Goal: Task Accomplishment & Management: Complete application form

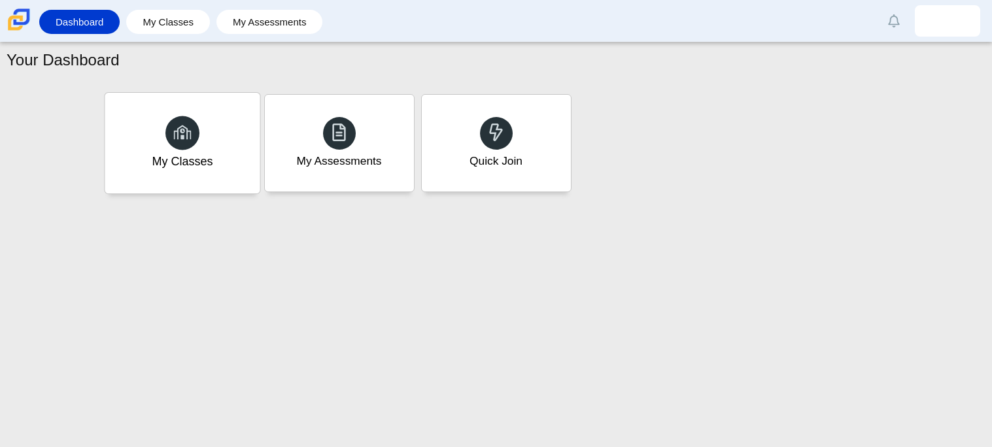
click at [198, 164] on div "My Classes" at bounding box center [182, 161] width 61 height 17
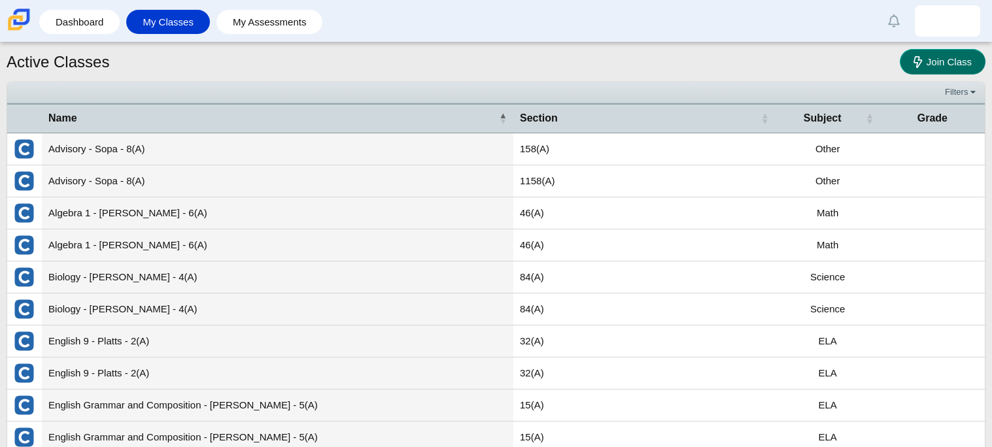
click at [927, 56] on span "Join Class" at bounding box center [949, 61] width 45 height 11
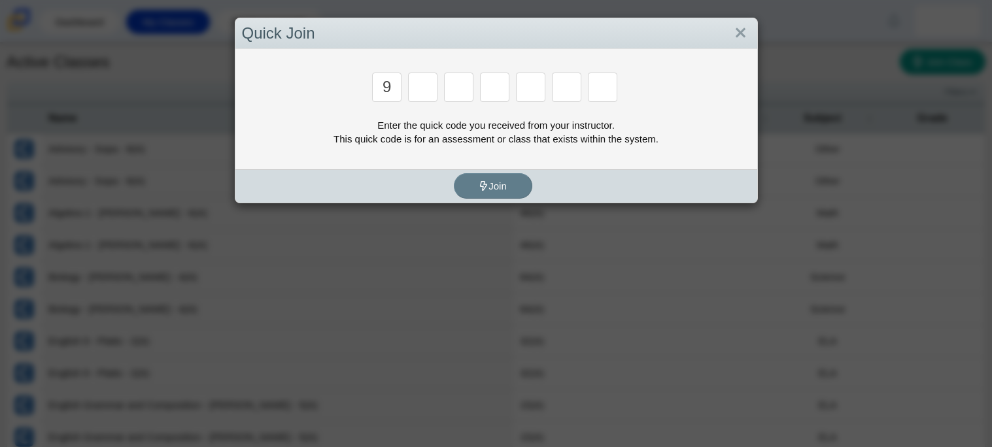
type input "9"
type input "p"
type input "y"
type input "8"
type input "6"
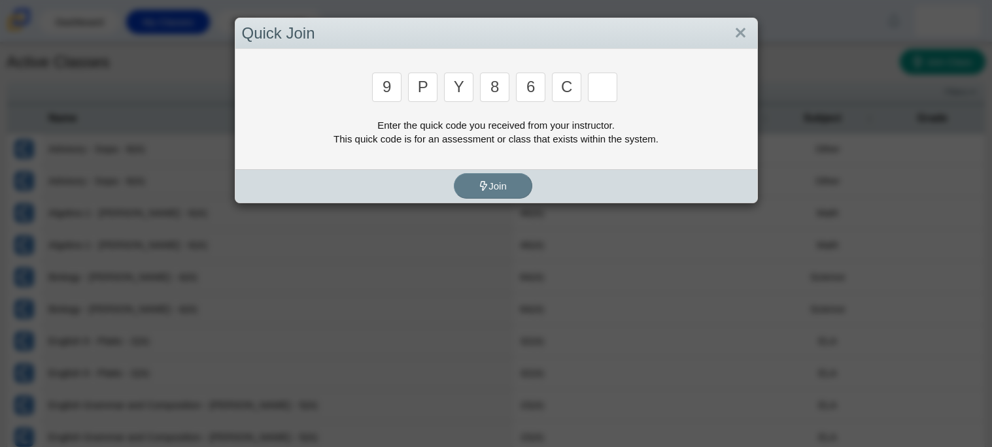
type input "c"
type input "9"
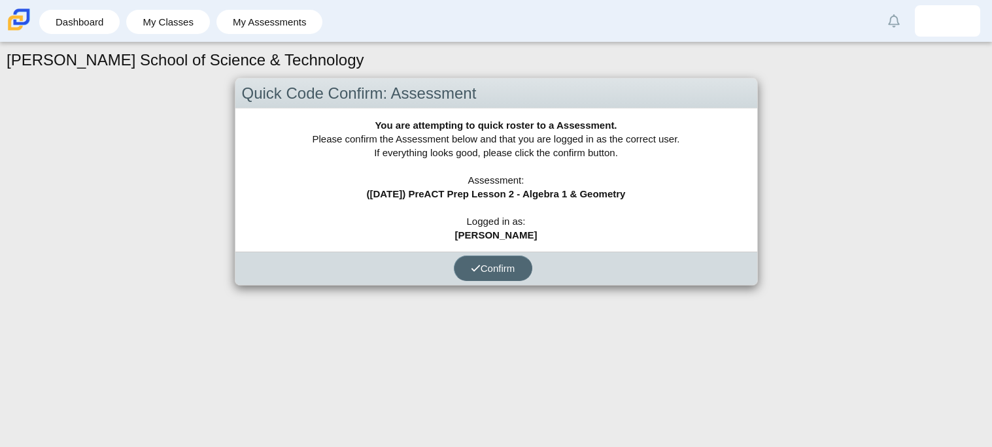
click at [518, 277] on button "Confirm" at bounding box center [493, 269] width 78 height 26
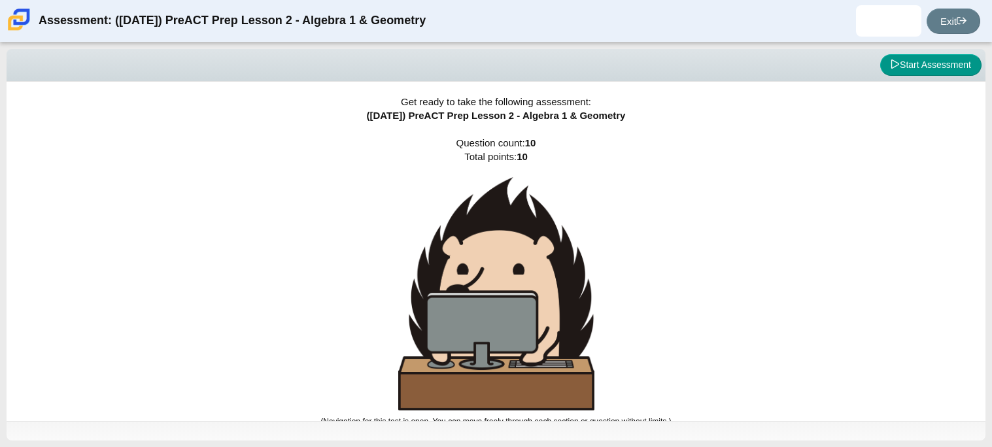
scroll to position [7, 0]
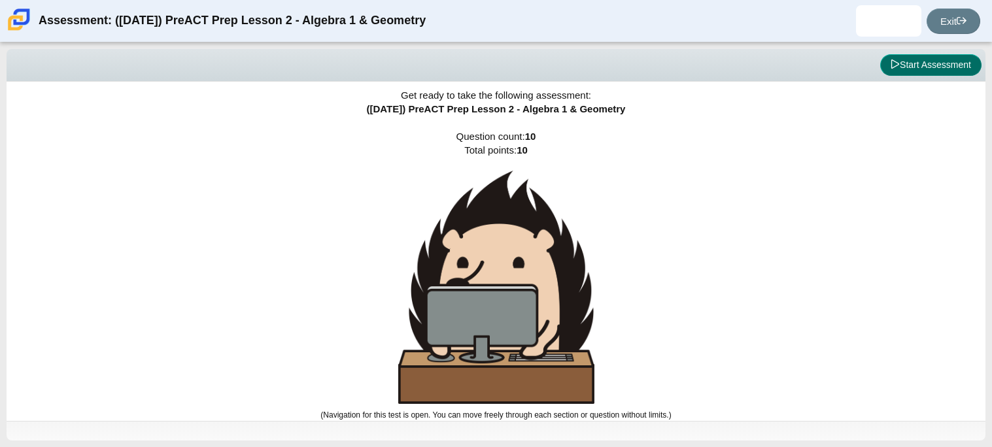
click at [891, 71] on button "Start Assessment" at bounding box center [931, 65] width 101 height 22
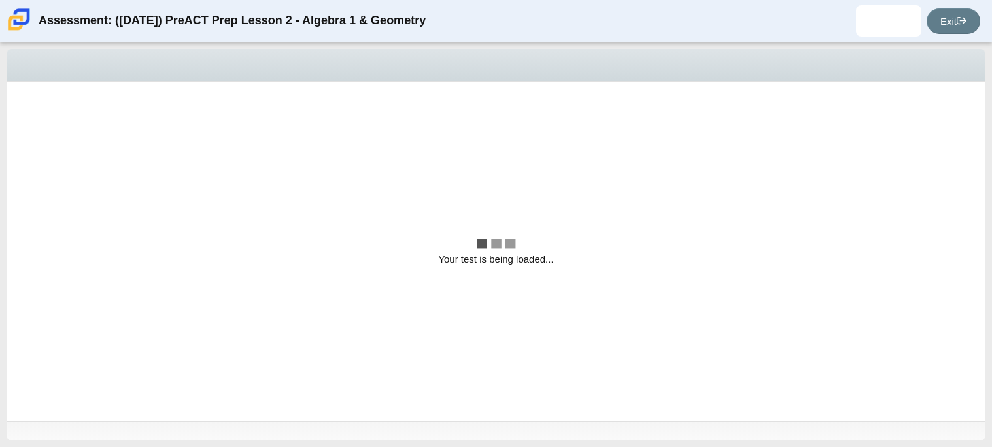
scroll to position [0, 0]
select select "bbf5d072-3e0b-44c4-9a12-6e7c9033f65b"
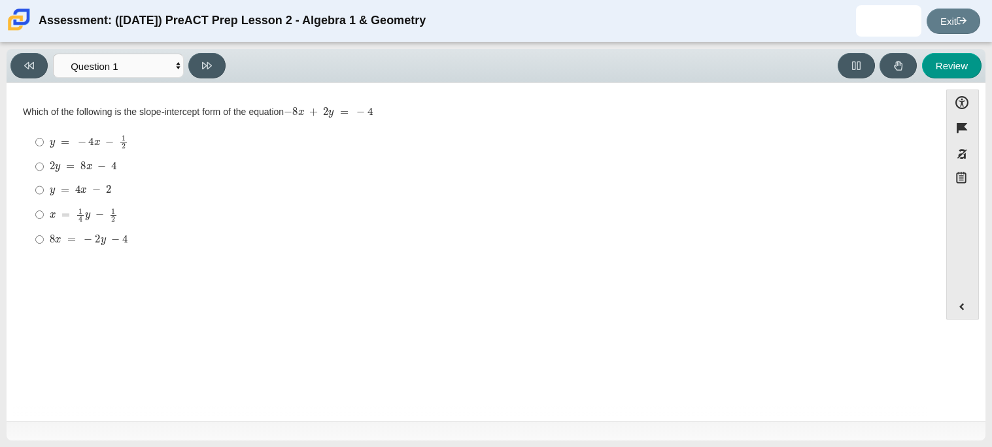
click at [307, 331] on div "Question Which of the following is the slope-intercept form of the equation − 8…" at bounding box center [473, 254] width 920 height 323
click at [101, 211] on mjx-math "Assessment items" at bounding box center [84, 215] width 68 height 14
click at [44, 211] on input "x = 1 4 y − 1 2 x = 1 4 y − 1 2" at bounding box center [39, 215] width 9 height 26
radio input "true"
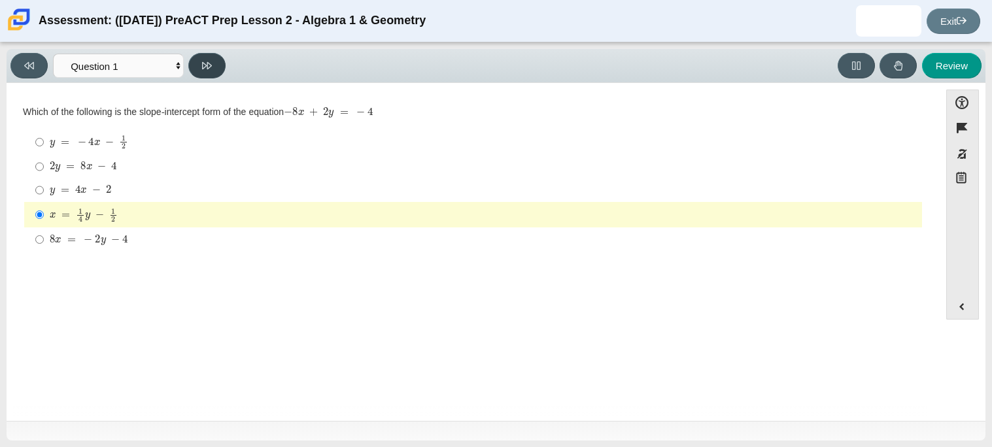
click at [205, 72] on button at bounding box center [206, 66] width 37 height 26
select select "ed62e223-81bd-4cbf-ab48-ab975844bd1f"
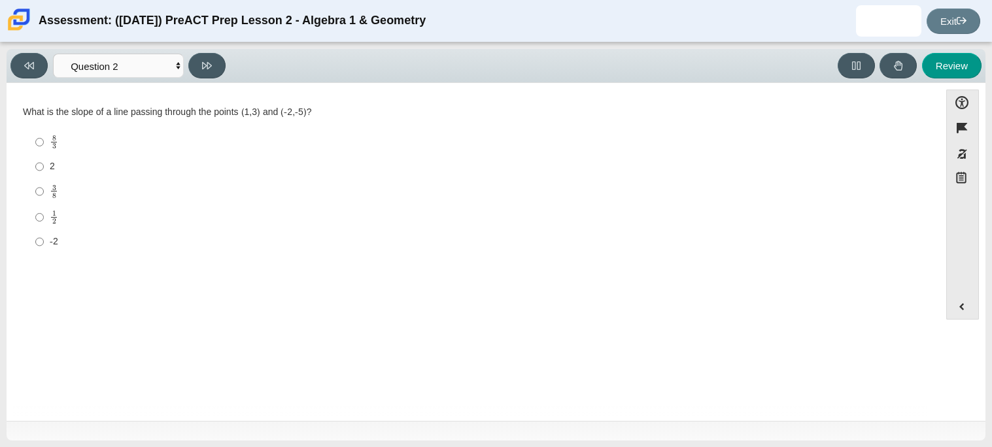
click at [73, 182] on label "3 8 3 eighths" at bounding box center [474, 192] width 896 height 26
click at [44, 182] on input "3 8 3 eighths" at bounding box center [39, 192] width 9 height 26
radio input "true"
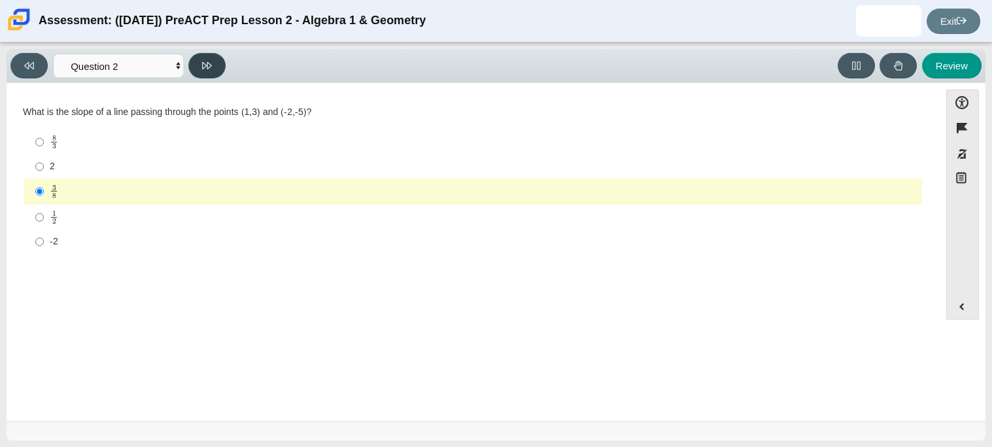
click at [217, 57] on button at bounding box center [206, 66] width 37 height 26
select select "97f4f5fa-a52e-4fed-af51-565bfcdf47cb"
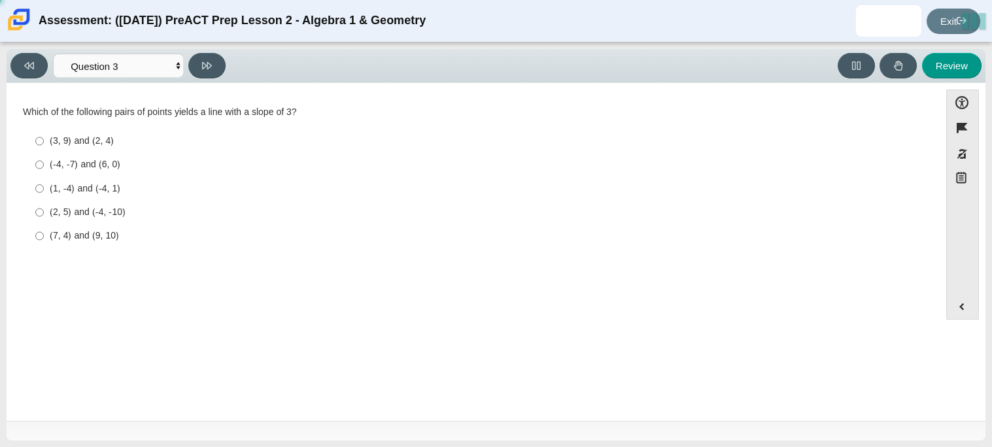
click at [139, 135] on div "(3, 9) and (2, 4)" at bounding box center [483, 141] width 867 height 13
click at [44, 135] on input "(3, 9) and (2, 4) (3, 9) and (2, 4)" at bounding box center [39, 142] width 9 height 24
radio input "true"
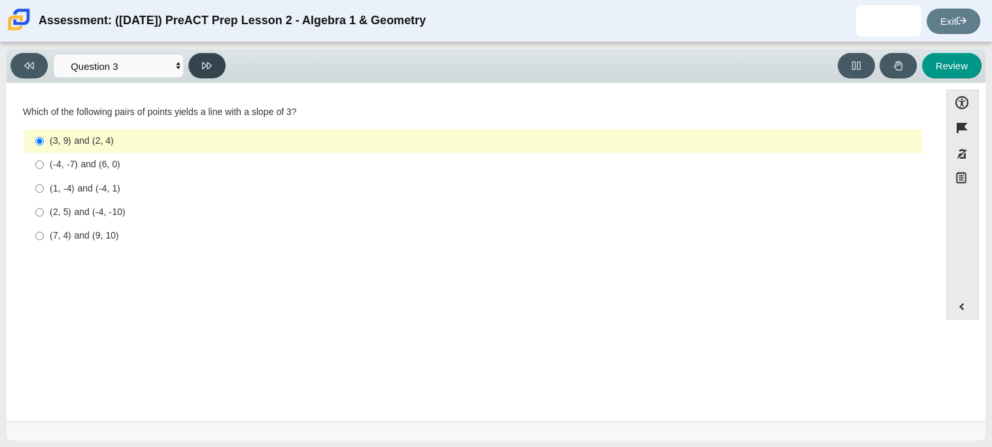
click at [213, 63] on button at bounding box center [206, 66] width 37 height 26
select select "89427bb7-e313-4f00-988f-8b8255897029"
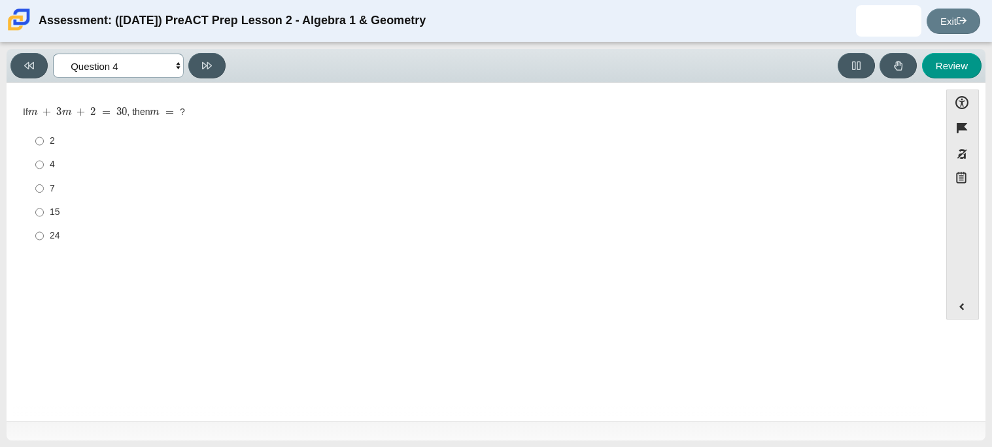
click at [180, 67] on select "Questions Question 1 Question 2 Question 3 Question 4 Question 5 Question 6 Que…" at bounding box center [118, 66] width 131 height 24
click at [177, 61] on select "Questions Question 1 Question 2 Question 3 Question 4 Question 5 Question 6 Que…" at bounding box center [118, 66] width 131 height 24
click at [145, 182] on label "7 7" at bounding box center [474, 189] width 896 height 24
click at [44, 182] on input "7 7" at bounding box center [39, 189] width 9 height 24
radio input "true"
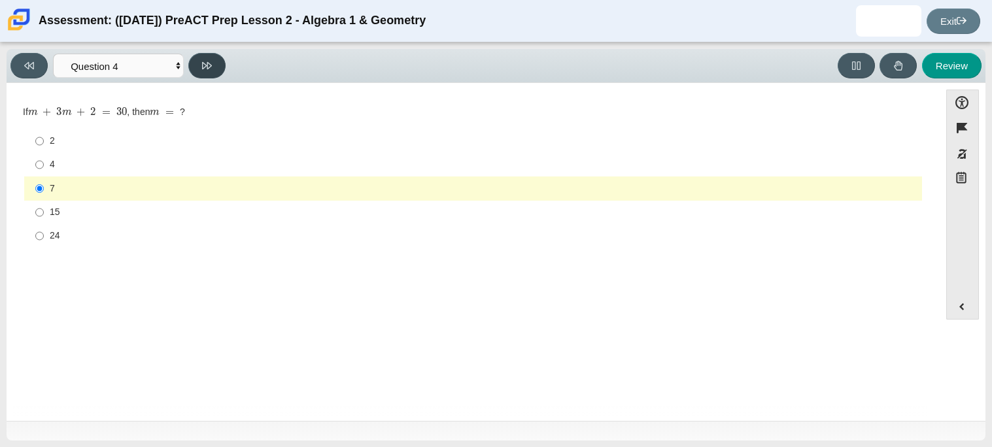
click at [192, 68] on button at bounding box center [206, 66] width 37 height 26
select select "489dcffd-4e6a-49cf-a9d6-ad1d4a911a4e"
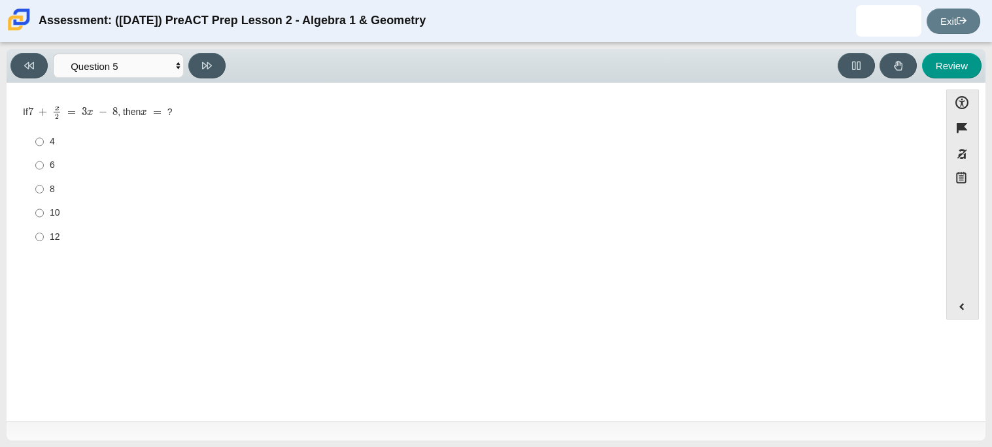
click at [217, 172] on div "6" at bounding box center [483, 165] width 867 height 13
click at [44, 172] on input "6 6" at bounding box center [39, 166] width 9 height 24
radio input "true"
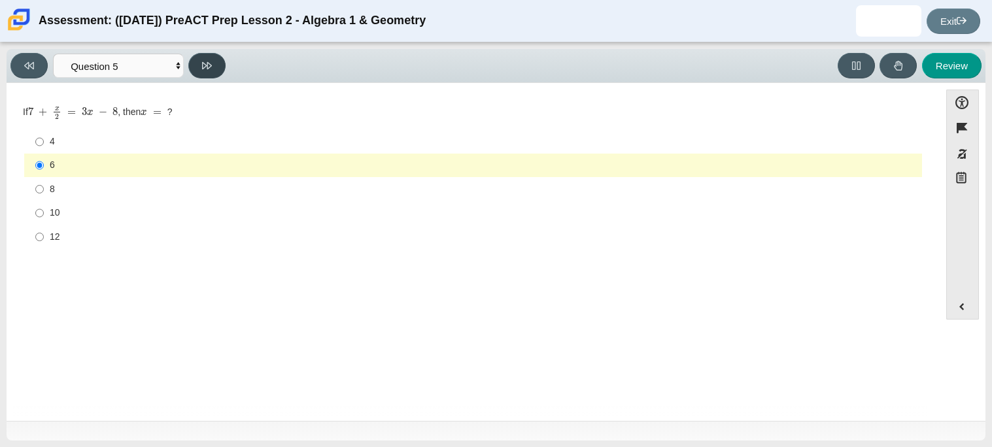
click at [215, 56] on button at bounding box center [206, 66] width 37 height 26
select select "210571de-36a6-4d8e-a361-ceff8ef801dc"
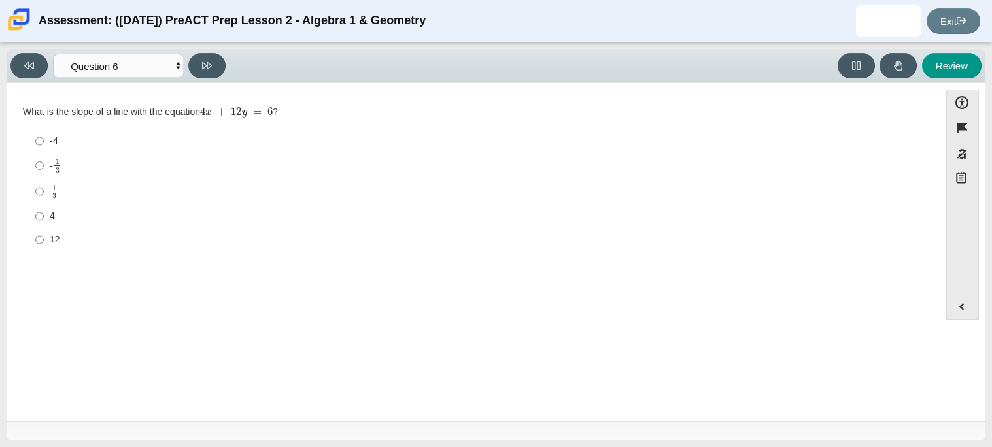
click at [270, 195] on div "1 3" at bounding box center [483, 191] width 867 height 15
click at [44, 195] on input "1 3 1 third" at bounding box center [39, 192] width 9 height 26
radio input "true"
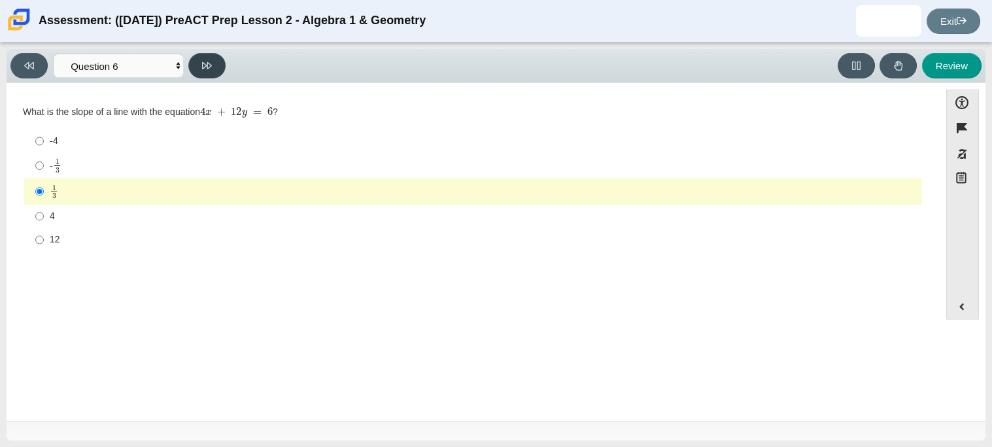
click at [212, 75] on button at bounding box center [206, 66] width 37 height 26
select select "ec95ace6-bebc-42b8-9428-40567494d4da"
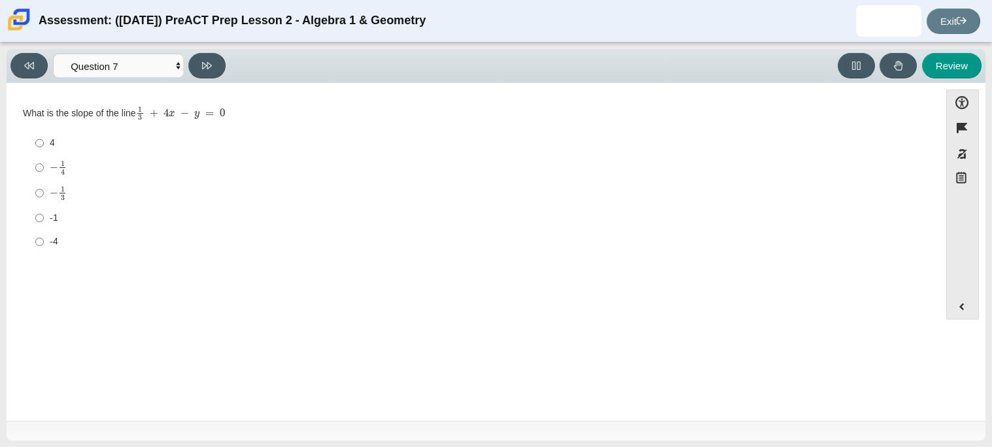
click at [119, 169] on div "− 1 4" at bounding box center [483, 167] width 867 height 14
click at [44, 169] on input "− 1 4 negative 1 fourth" at bounding box center [39, 168] width 9 height 26
radio input "true"
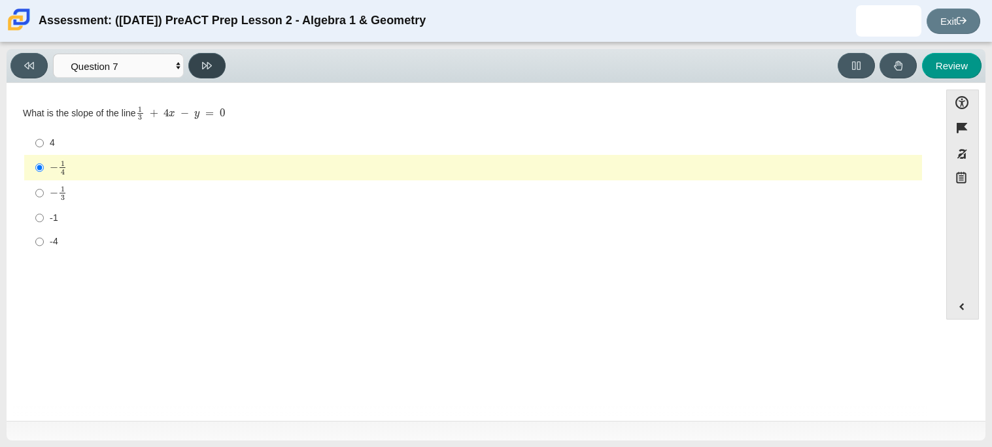
click at [196, 70] on button at bounding box center [206, 66] width 37 height 26
select select "ce81fe10-bf29-4b5e-8bd7-4f47f2fed4d8"
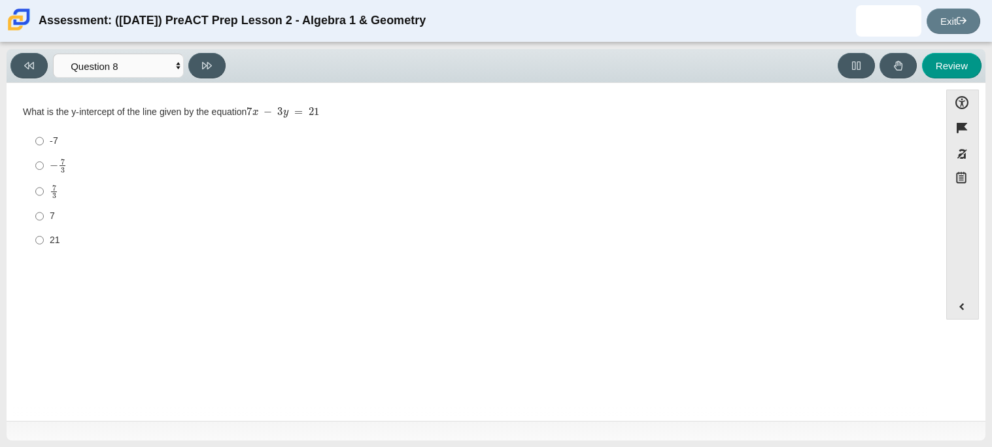
click at [63, 191] on div "7 3" at bounding box center [483, 191] width 867 height 15
click at [44, 191] on input "7 3 7 thirds" at bounding box center [39, 192] width 9 height 26
radio input "true"
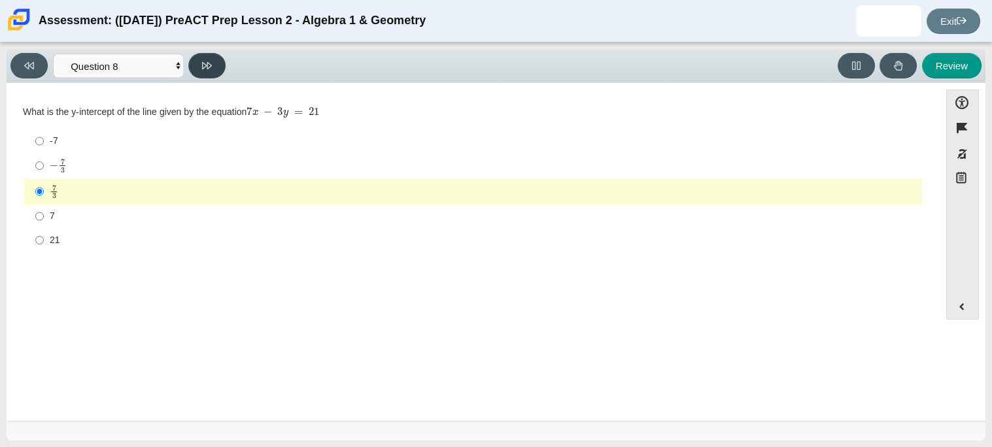
click at [206, 70] on icon at bounding box center [207, 66] width 10 height 10
select select "14773eaf-2ca1-47ae-afe7-a624a56f34b3"
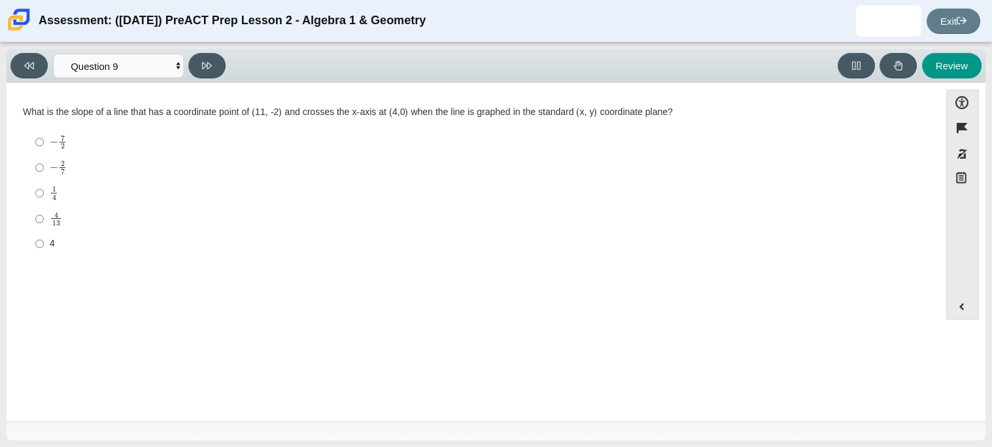
click at [120, 162] on div "− 2 7" at bounding box center [483, 167] width 867 height 15
click at [44, 162] on input "− 2 7 negative 2 sevenths" at bounding box center [39, 168] width 9 height 26
radio input "true"
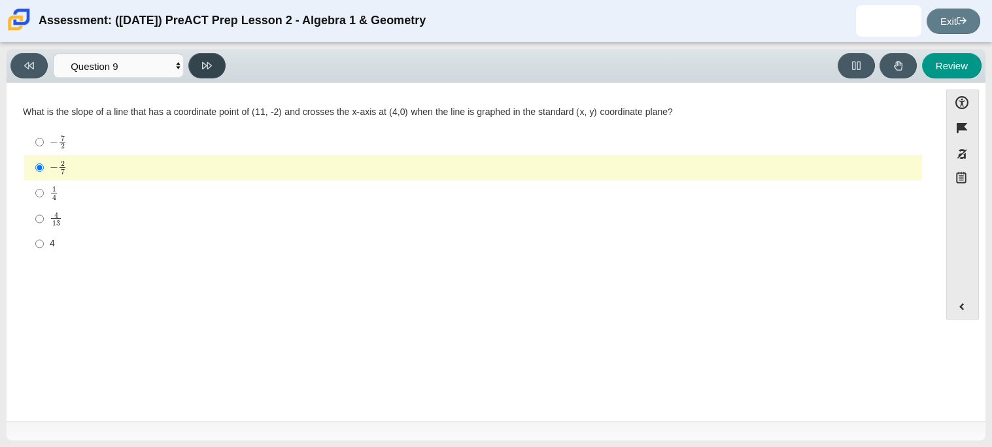
click at [210, 67] on icon at bounding box center [207, 66] width 10 height 10
select select "96b71634-eacb-4f7e-8aef-411727d9bcba"
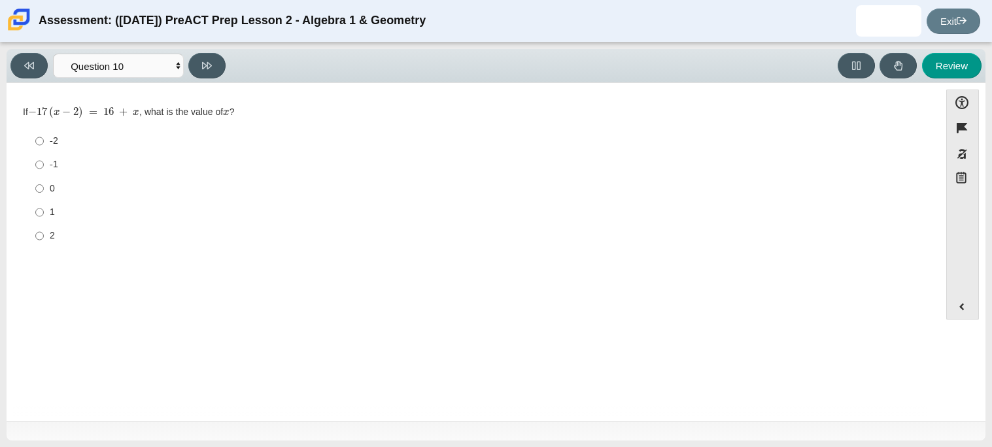
click at [111, 154] on label "-1 -1" at bounding box center [474, 165] width 896 height 24
click at [44, 154] on input "-1 -1" at bounding box center [39, 165] width 9 height 24
radio input "true"
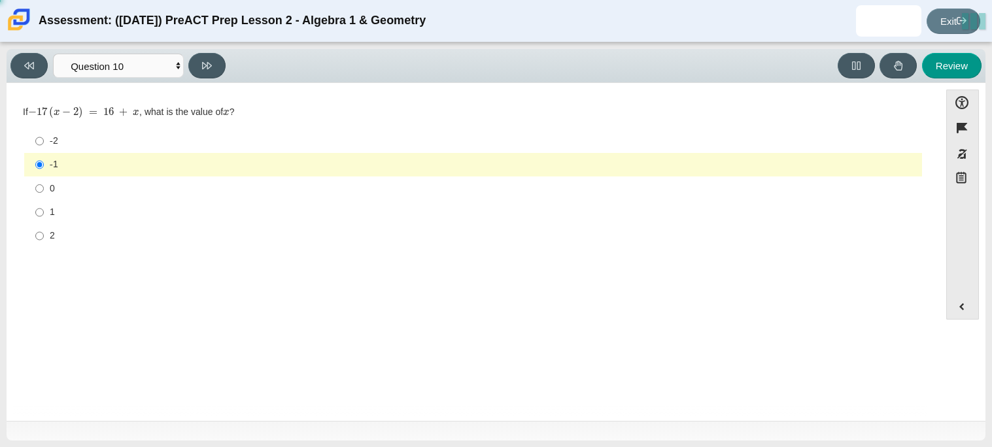
click at [204, 80] on div "Viewing Question 10 of 10 in Pacing Mode Questions Question 1 Question 2 Questi…" at bounding box center [496, 66] width 979 height 34
click at [202, 75] on button at bounding box center [206, 66] width 37 height 26
select select "review"
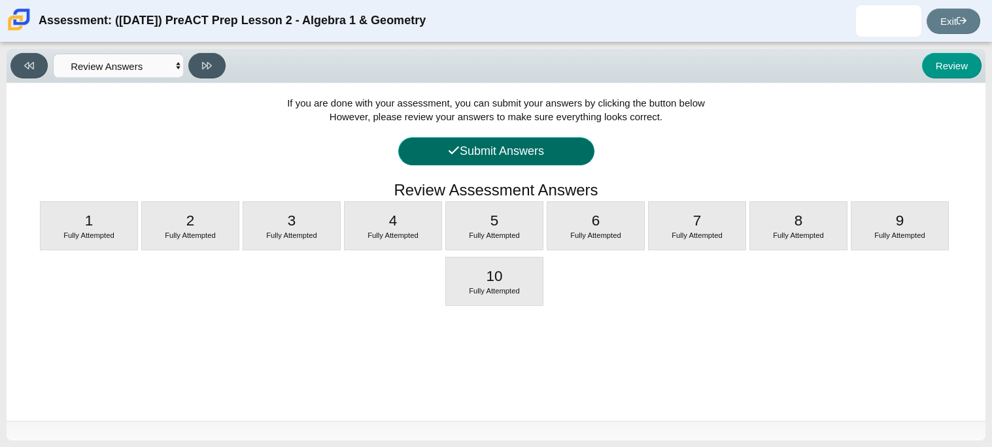
click at [477, 149] on button "Submit Answers" at bounding box center [496, 151] width 196 height 28
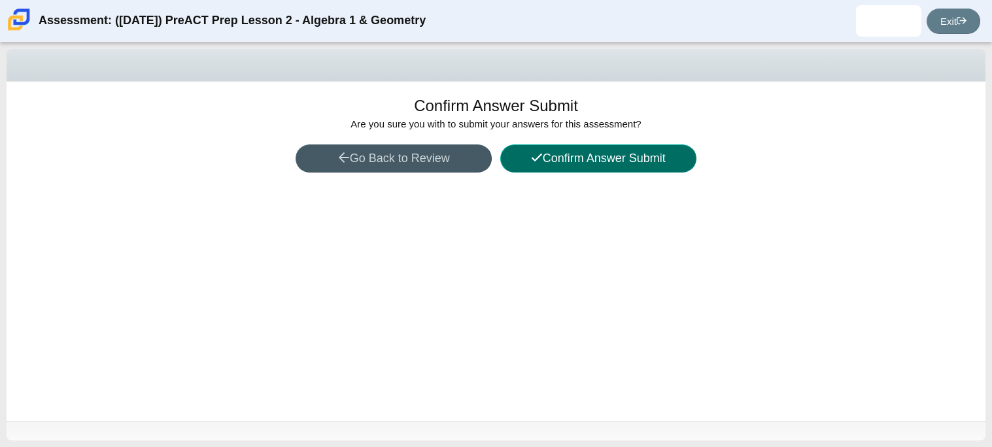
click at [592, 150] on button "Confirm Answer Submit" at bounding box center [598, 159] width 196 height 28
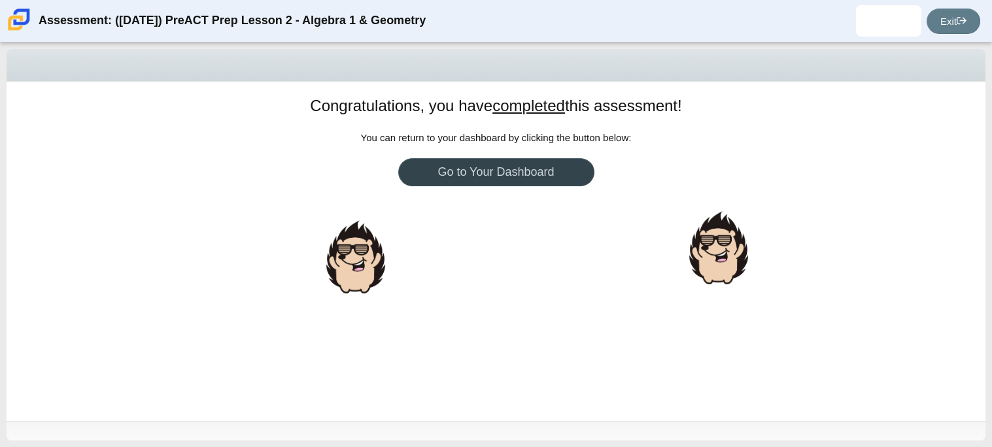
click at [549, 162] on link "Go to Your Dashboard" at bounding box center [496, 172] width 196 height 28
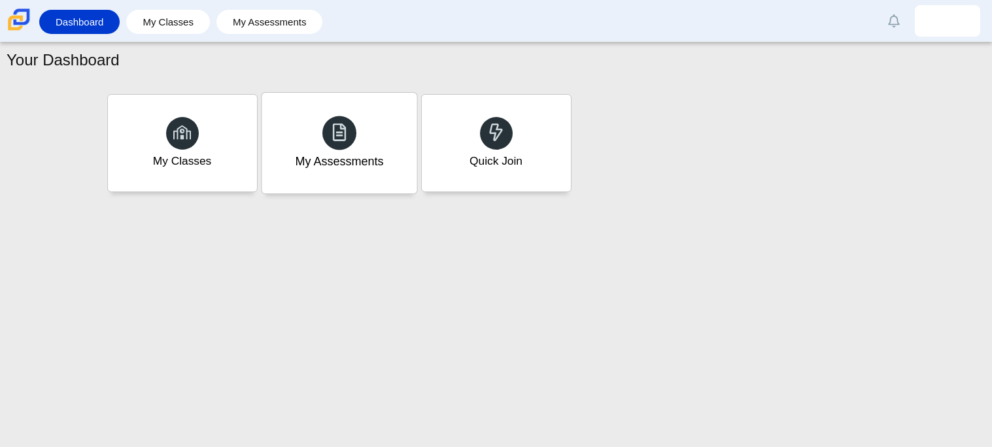
click at [374, 143] on div "My Assessments" at bounding box center [339, 143] width 155 height 101
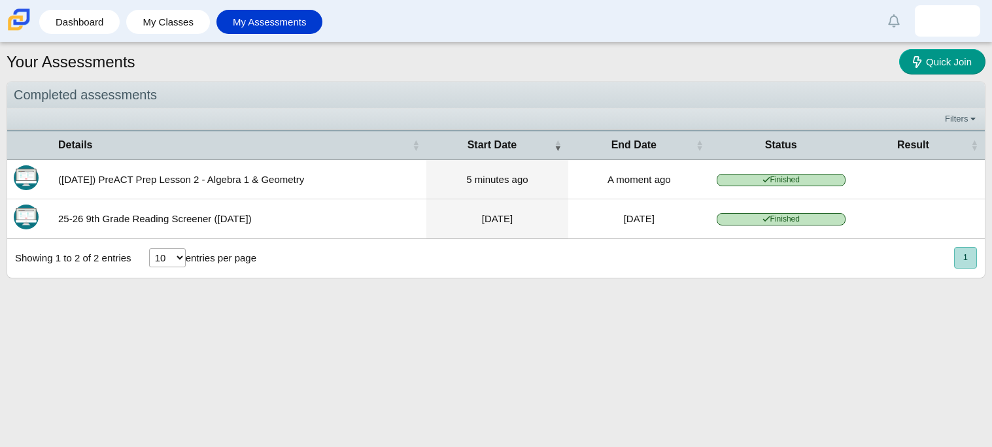
click at [344, 171] on td "([DATE]) PreACT Prep Lesson 2 - Algebra 1 & Geometry" at bounding box center [239, 179] width 375 height 39
click at [969, 253] on button "1" at bounding box center [965, 258] width 23 height 22
click at [162, 258] on select "10 25 50 100" at bounding box center [167, 258] width 37 height 19
click at [169, 264] on select "10 25 50 100" at bounding box center [167, 258] width 37 height 19
click at [66, 31] on link "Dashboard" at bounding box center [79, 22] width 67 height 24
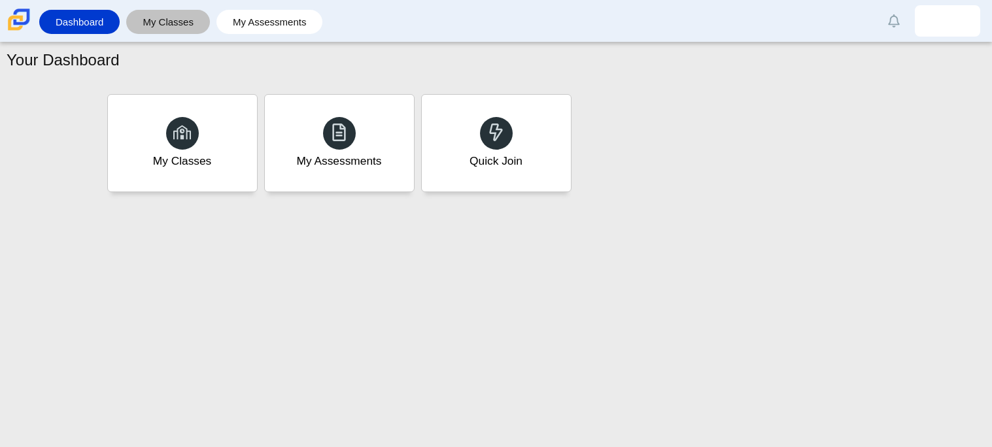
click at [148, 20] on link "My Classes" at bounding box center [168, 22] width 71 height 24
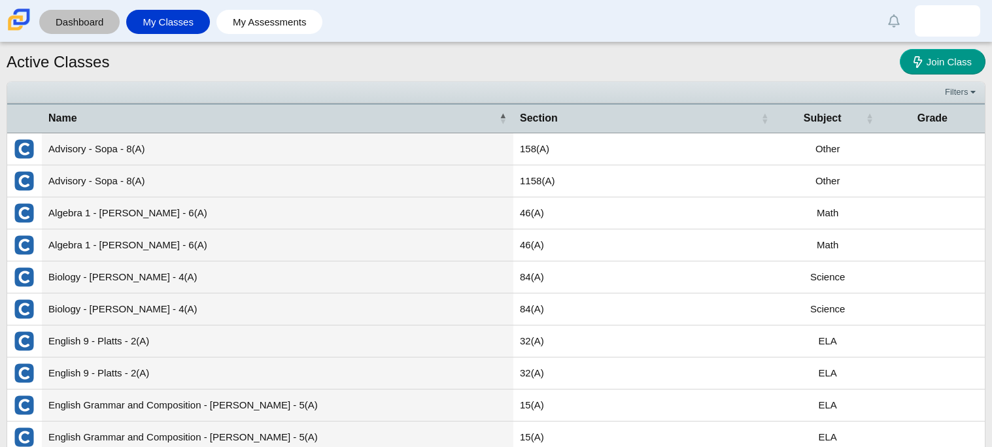
click at [70, 33] on link "Dashboard" at bounding box center [79, 22] width 67 height 24
